Goal: Go to known website: Go to known website

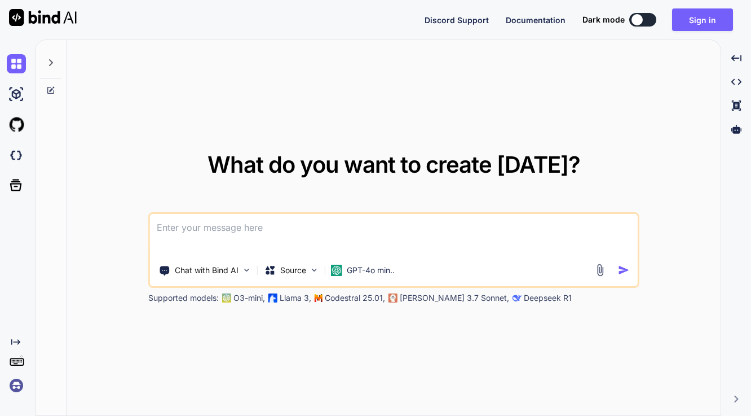
click at [15, 386] on img at bounding box center [16, 385] width 19 height 19
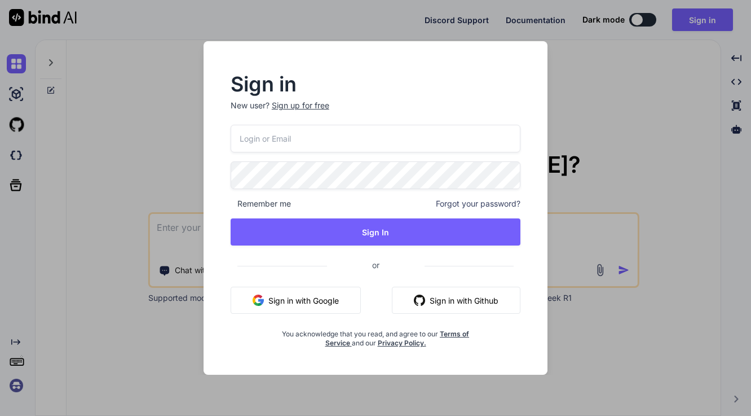
click at [272, 296] on button "Sign in with Google" at bounding box center [296, 299] width 130 height 27
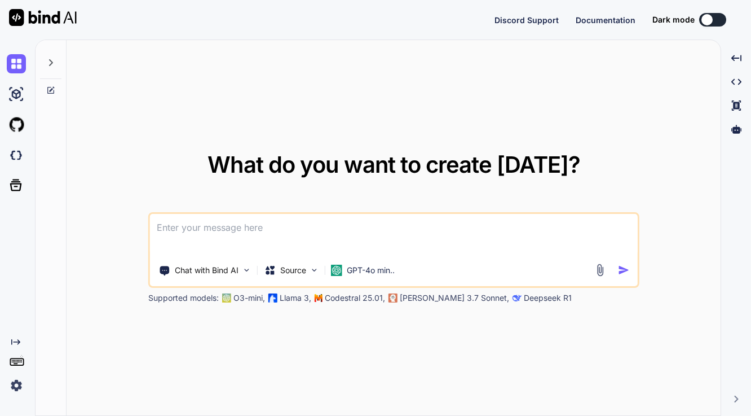
click at [12, 386] on img at bounding box center [16, 385] width 19 height 19
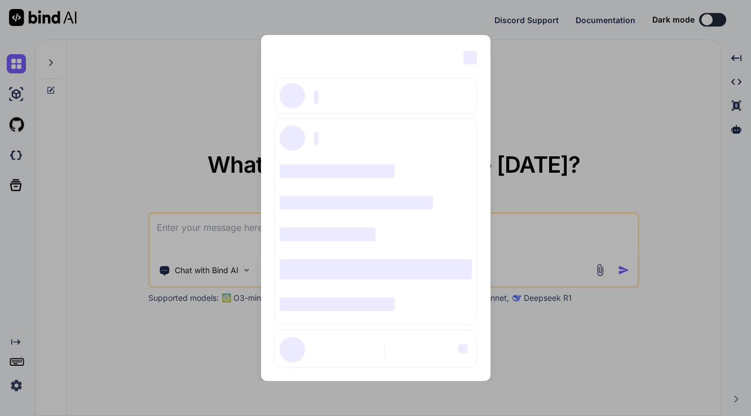
click at [630, 147] on div "‌ ‌ ‌ ‌ ‌ ‌ ‌ ‌ ‌ ‌ ‌ ‌ ‌ ‌ ‌" at bounding box center [375, 208] width 751 height 416
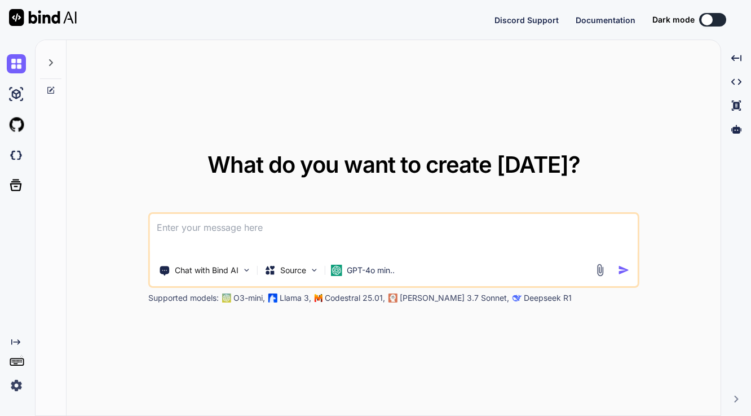
click at [16, 73] on div at bounding box center [19, 64] width 24 height 30
click at [16, 67] on img at bounding box center [16, 63] width 19 height 19
type textarea "x"
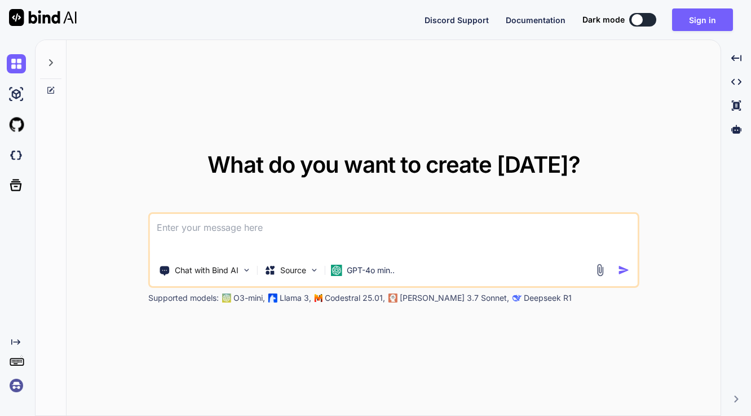
click at [14, 384] on img at bounding box center [16, 385] width 19 height 19
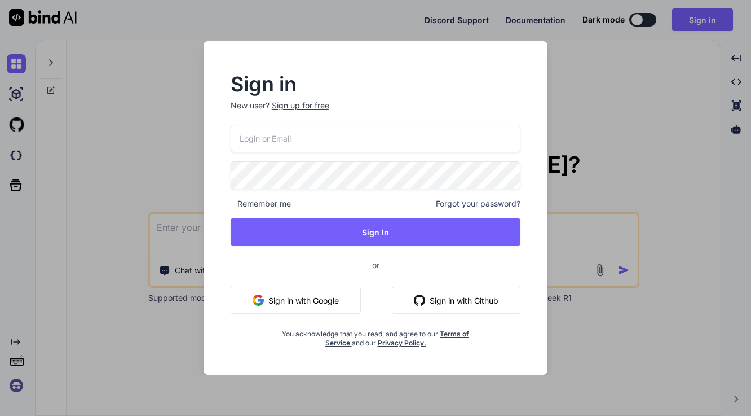
click at [288, 302] on button "Sign in with Google" at bounding box center [296, 299] width 130 height 27
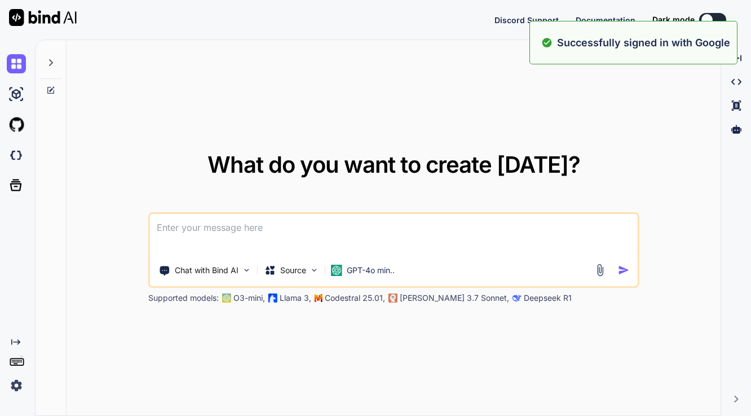
click at [11, 387] on img at bounding box center [16, 385] width 19 height 19
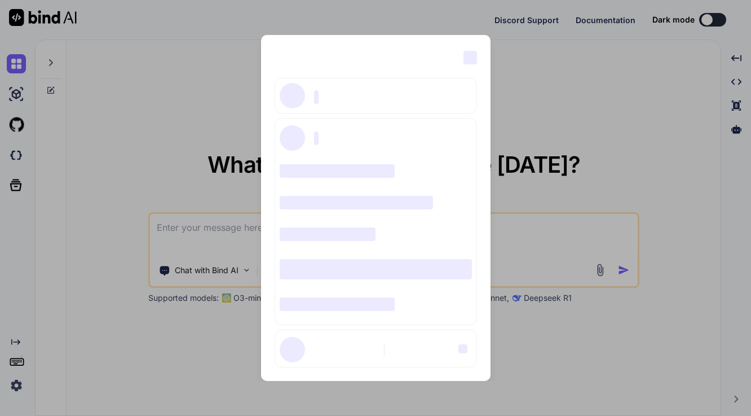
click at [532, 101] on div "‌ ‌ ‌ ‌ ‌ ‌ ‌ ‌ ‌ ‌ ‌ ‌ ‌ ‌ ‌" at bounding box center [375, 208] width 751 height 416
